Goal: Find specific page/section: Find specific page/section

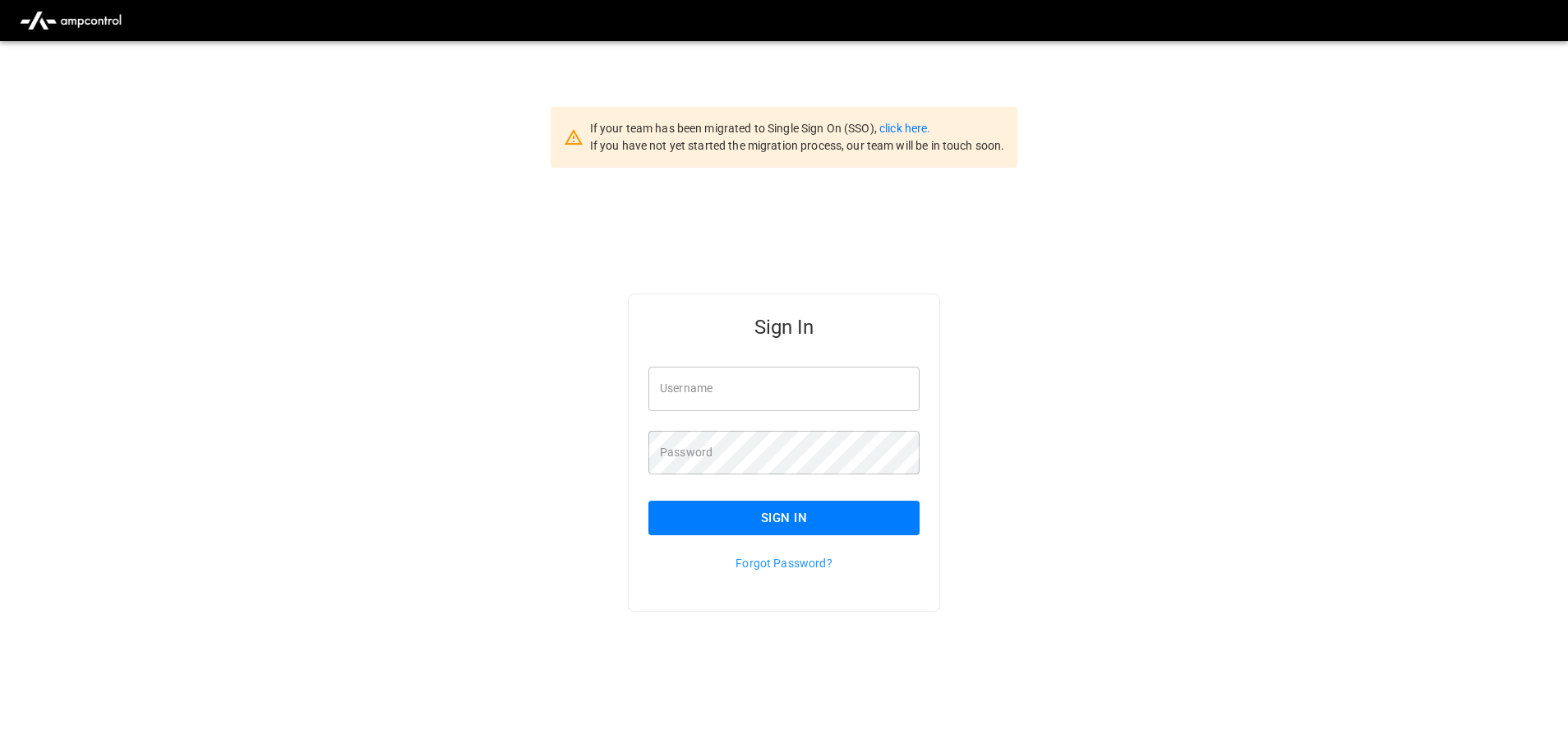
type input "**********"
click at [793, 509] on button "Sign In" at bounding box center [784, 518] width 271 height 35
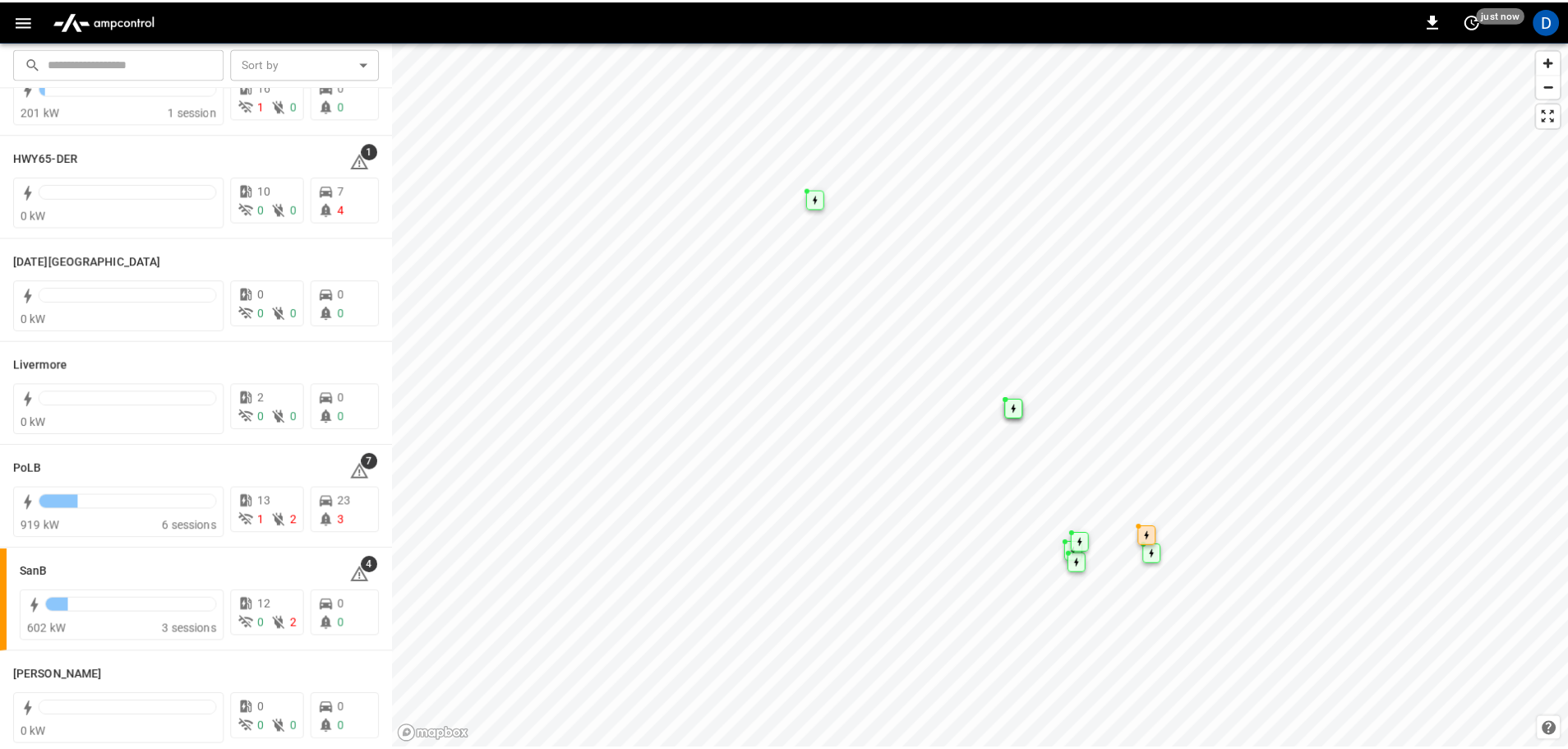
scroll to position [247, 0]
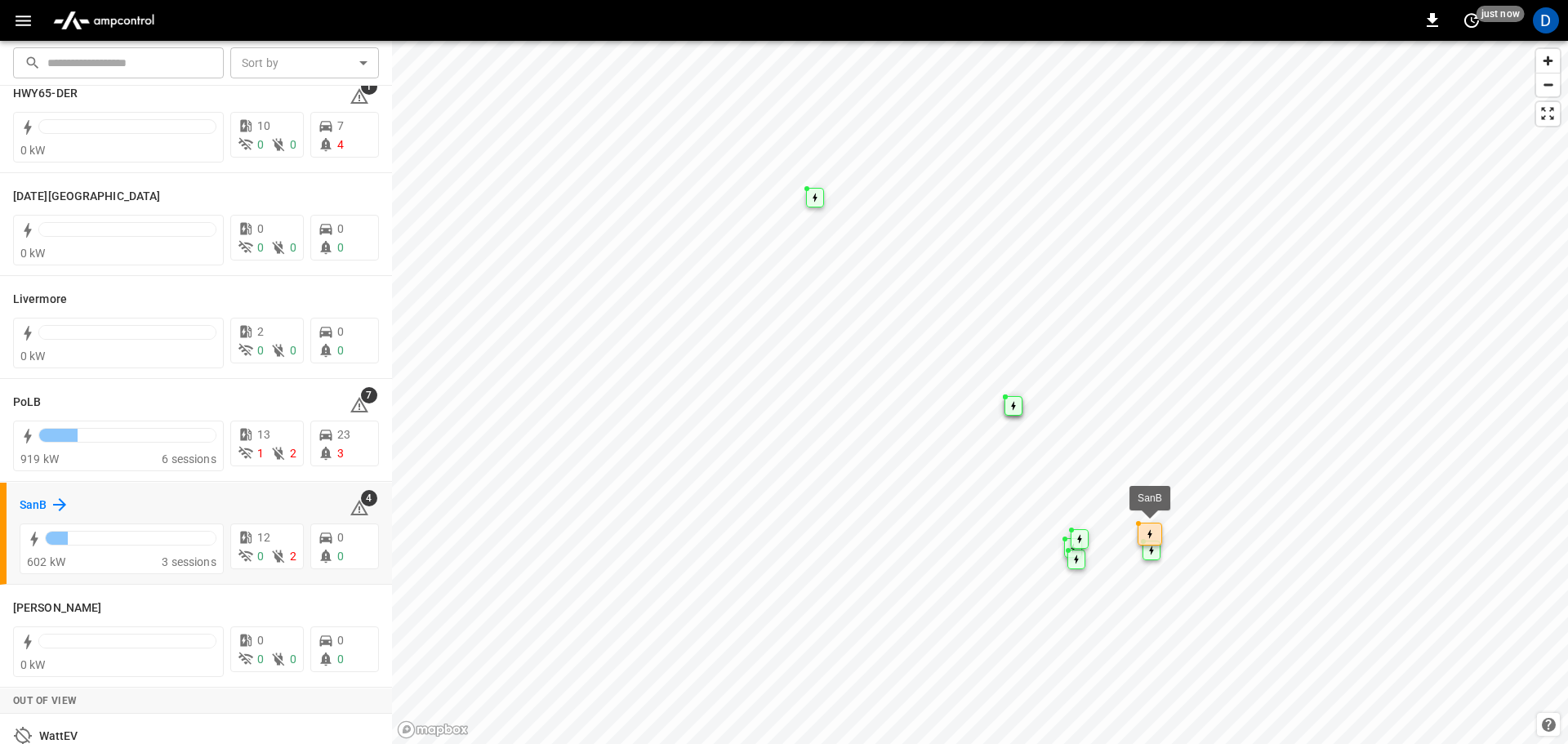
click at [42, 502] on h6 "SanB" at bounding box center [33, 505] width 27 height 18
